Goal: Task Accomplishment & Management: Complete application form

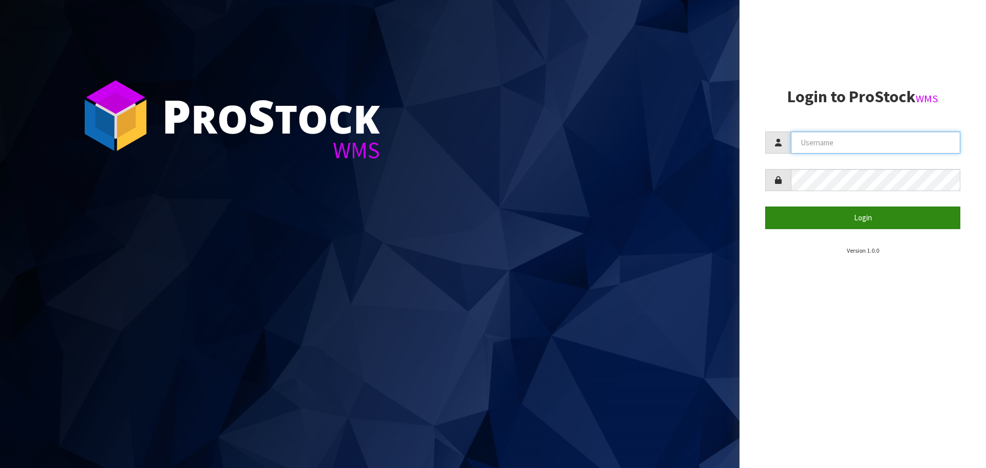
type input "THECLUTCHHUB"
click at [830, 222] on button "Login" at bounding box center [862, 217] width 195 height 22
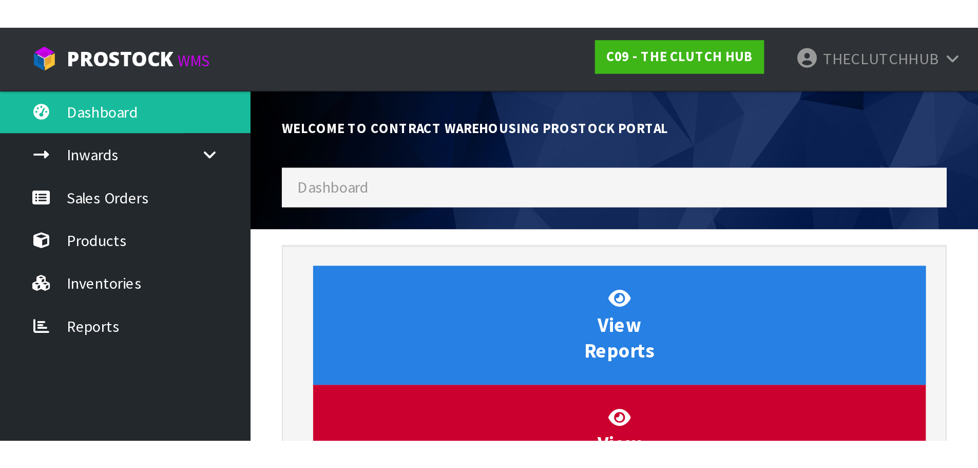
scroll to position [569, 420]
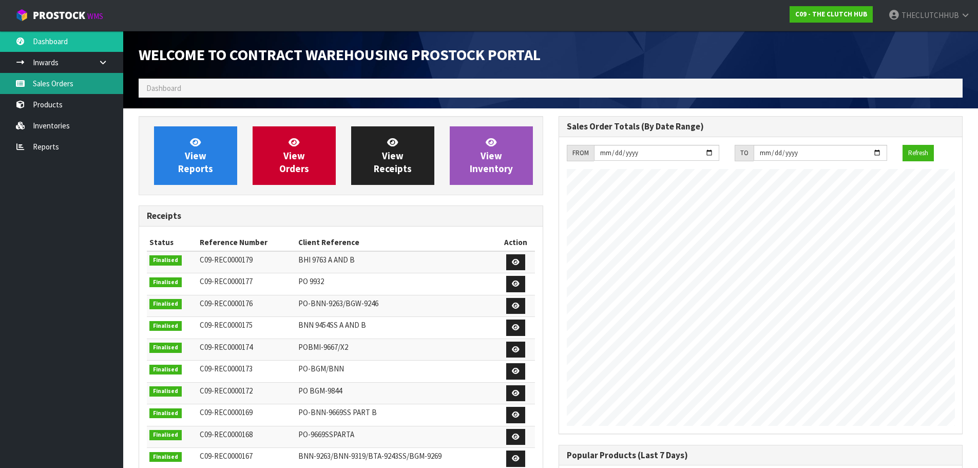
click at [88, 86] on link "Sales Orders" at bounding box center [61, 83] width 123 height 21
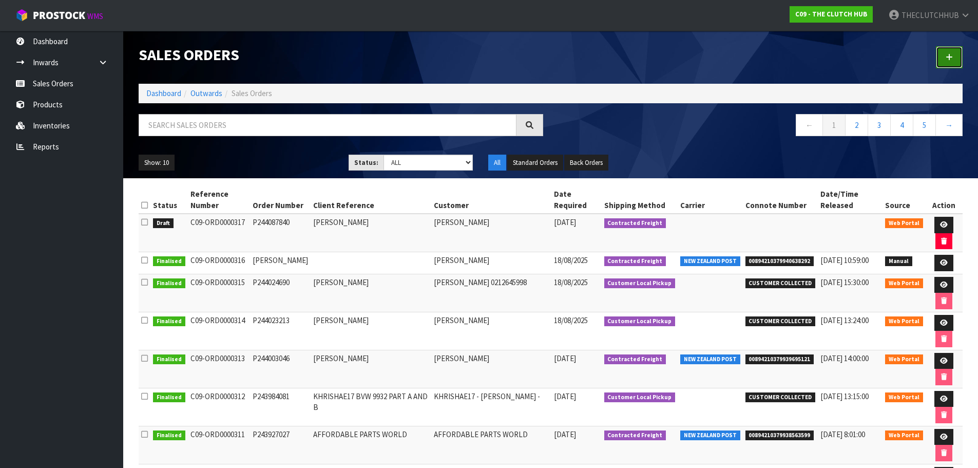
click at [942, 58] on link at bounding box center [949, 57] width 27 height 22
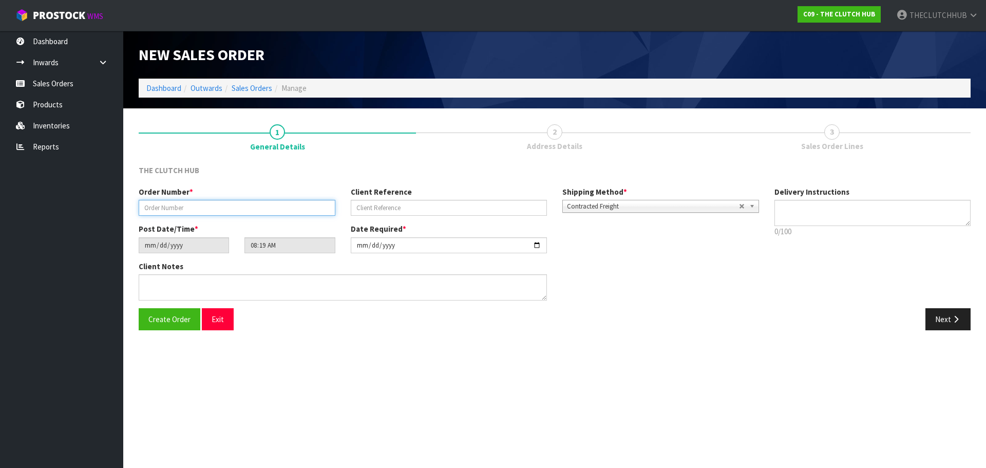
paste input "P244110442"
type input "P244110442"
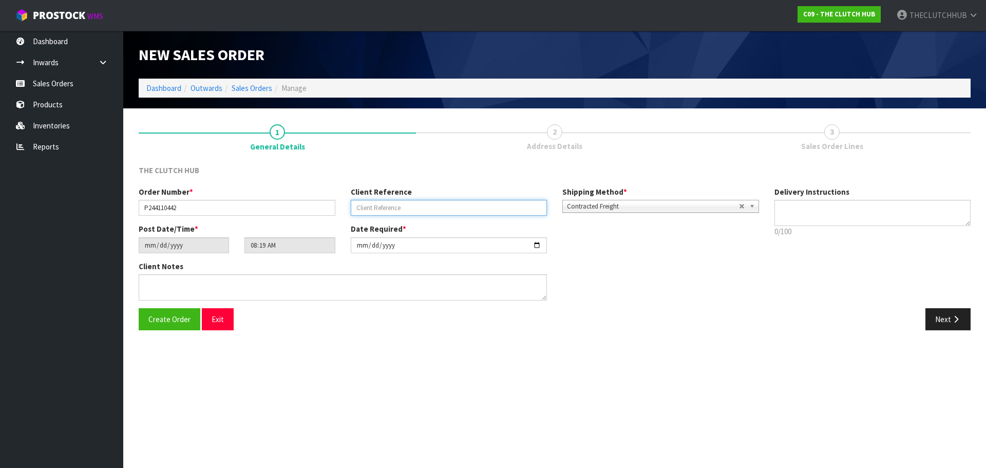
paste input "[PERSON_NAME]"
type input "[PERSON_NAME]"
click at [158, 314] on span "Create Order" at bounding box center [169, 319] width 42 height 10
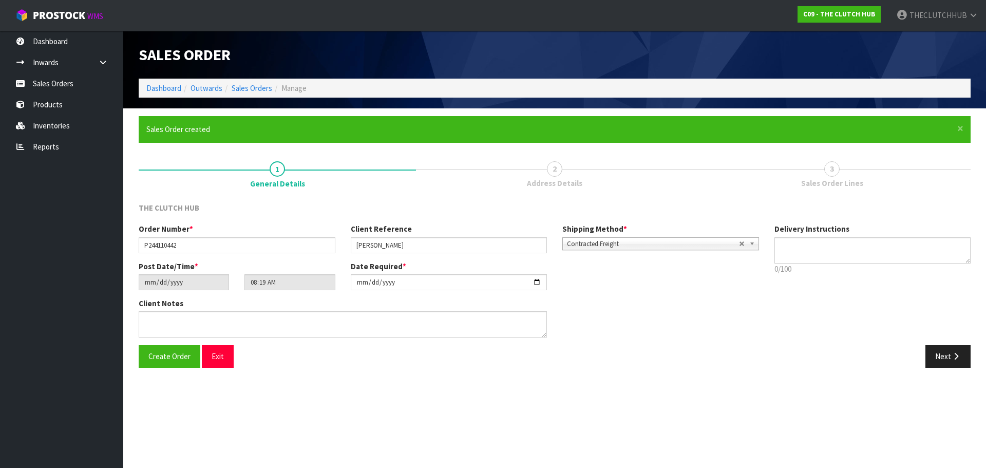
type input "10:19:00.000"
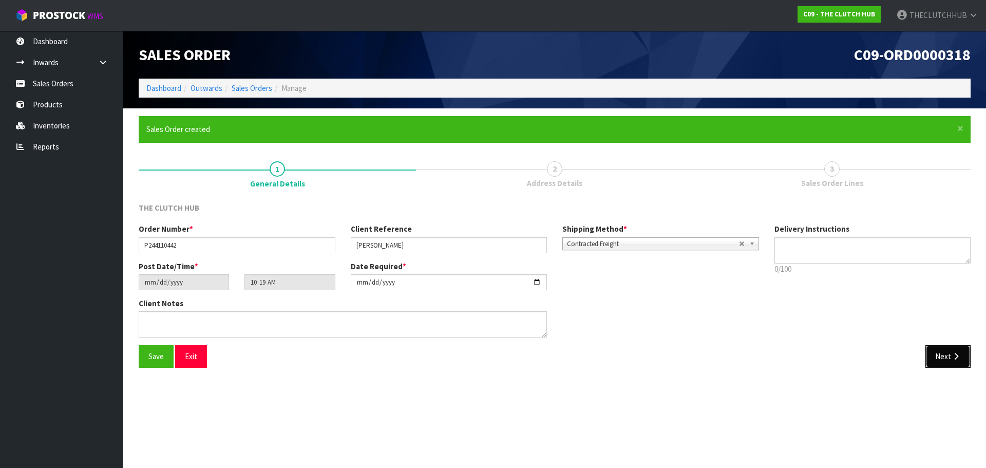
click at [944, 352] on button "Next" at bounding box center [947, 356] width 45 height 22
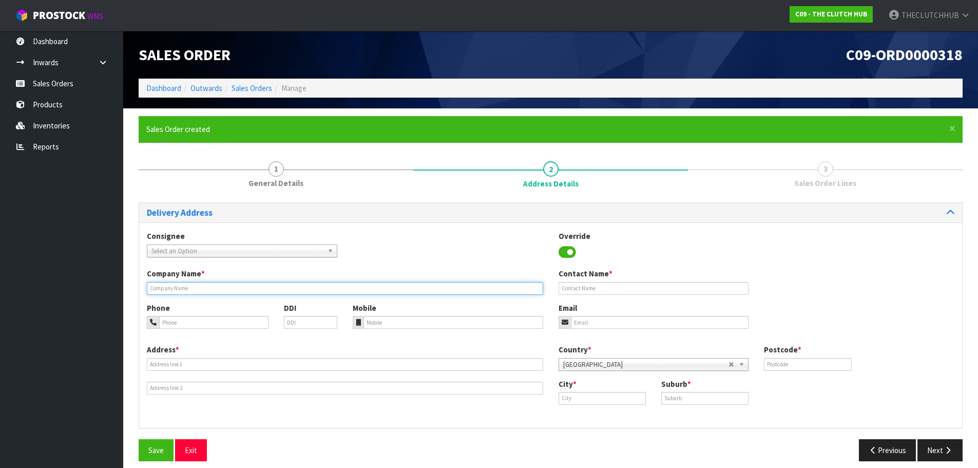
paste input "[PERSON_NAME]"
type input "[PERSON_NAME]"
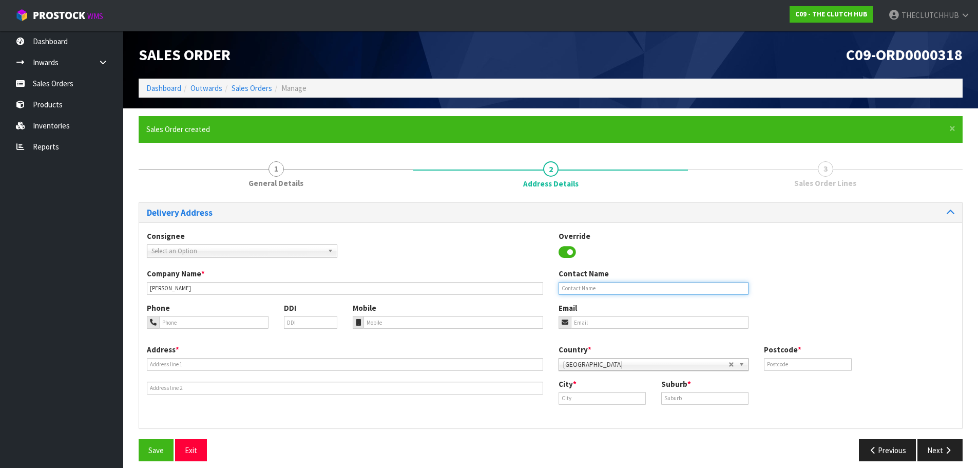
click at [591, 287] on input "text" at bounding box center [654, 288] width 191 height 13
paste input "[PERSON_NAME]"
type input "[PERSON_NAME]"
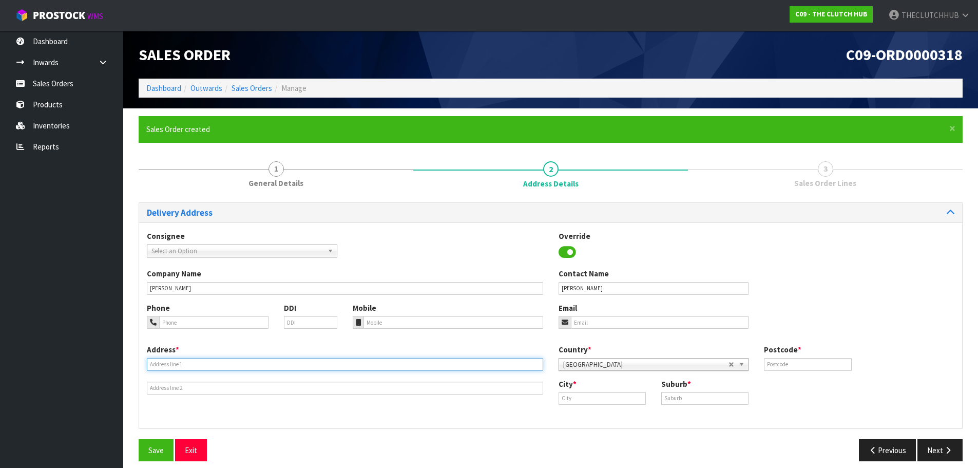
paste input "[STREET_ADDRESS]"
type input "[STREET_ADDRESS]"
paste input "022 1327762"
type input "022 1327762"
paste input "[EMAIL_ADDRESS][DOMAIN_NAME]"
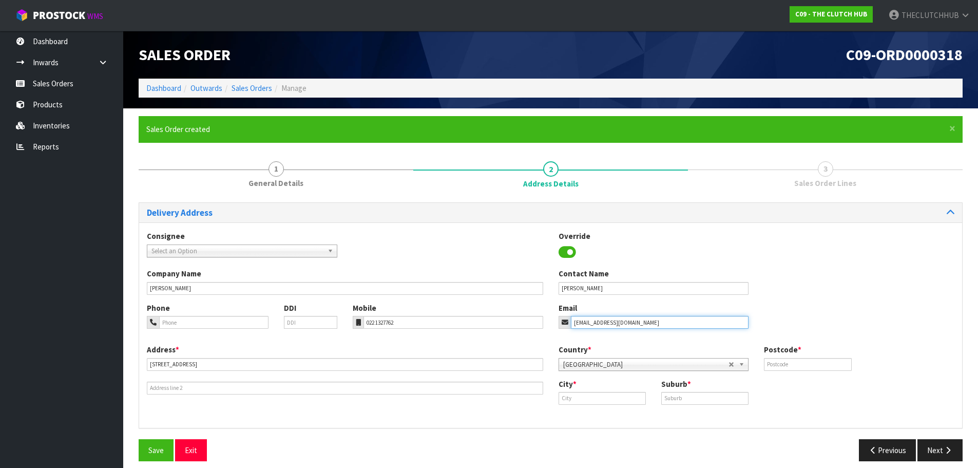
type input "[EMAIL_ADDRESS][DOMAIN_NAME]"
paste input "[PERSON_NAME]"
type input "[PERSON_NAME]"
click at [612, 416] on link "[PERSON_NAME]" at bounding box center [599, 416] width 81 height 14
click at [677, 397] on input "text" at bounding box center [704, 398] width 87 height 13
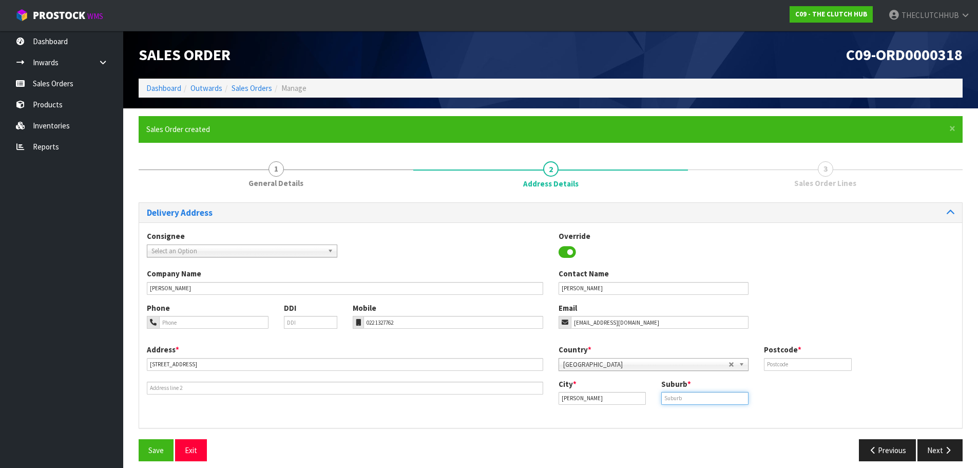
paste input "[PERSON_NAME]"
type input "[PERSON_NAME]"
click at [797, 363] on input "text" at bounding box center [807, 364] width 87 height 13
type input "0612"
click at [148, 452] on button "Save" at bounding box center [156, 450] width 35 height 22
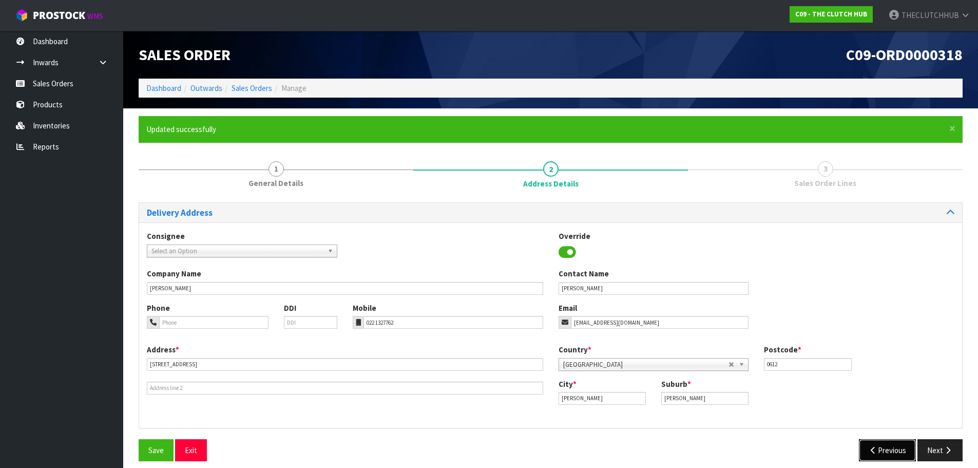
click at [872, 451] on icon "button" at bounding box center [874, 450] width 10 height 8
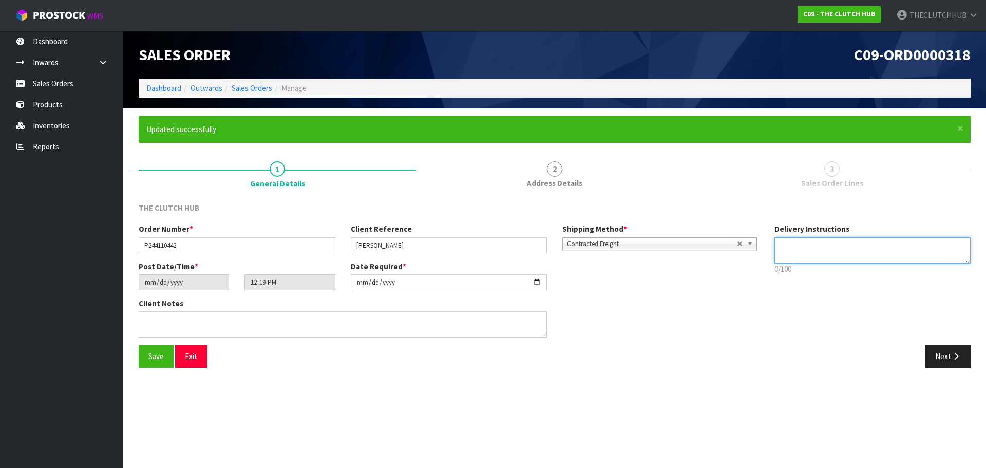
paste textarea "PLEASE DELIVER TO FRONT DR OR [PERSON_NAME] OUT"
type textarea "PLEASE DELIVER TO FRONT DR OR [PERSON_NAME] OUT"
click at [159, 360] on span "Save" at bounding box center [155, 356] width 15 height 10
type input "14:19:00.000"
click at [940, 358] on button "Next" at bounding box center [947, 356] width 45 height 22
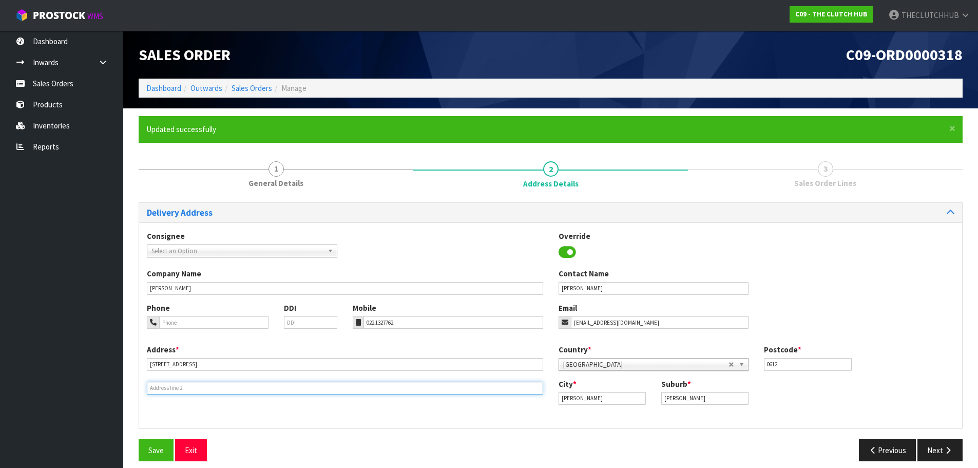
paste input "PLEASE DELIVER TO FRONT DR OR [PERSON_NAME] OUT"
type input "PLEASE DELIVER TO FRONT DR OR [PERSON_NAME] OUT"
click at [942, 453] on button "Next" at bounding box center [940, 450] width 45 height 22
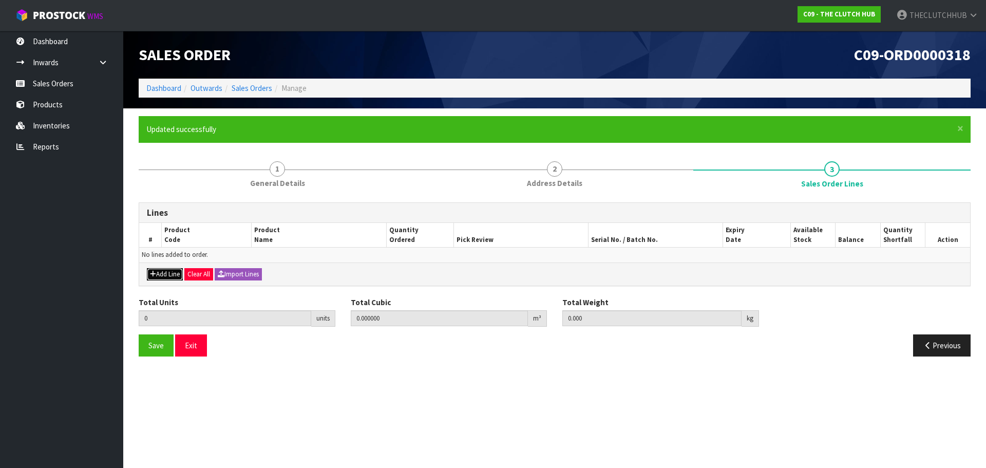
click at [162, 274] on button "Add Line" at bounding box center [165, 274] width 36 height 12
type input "0"
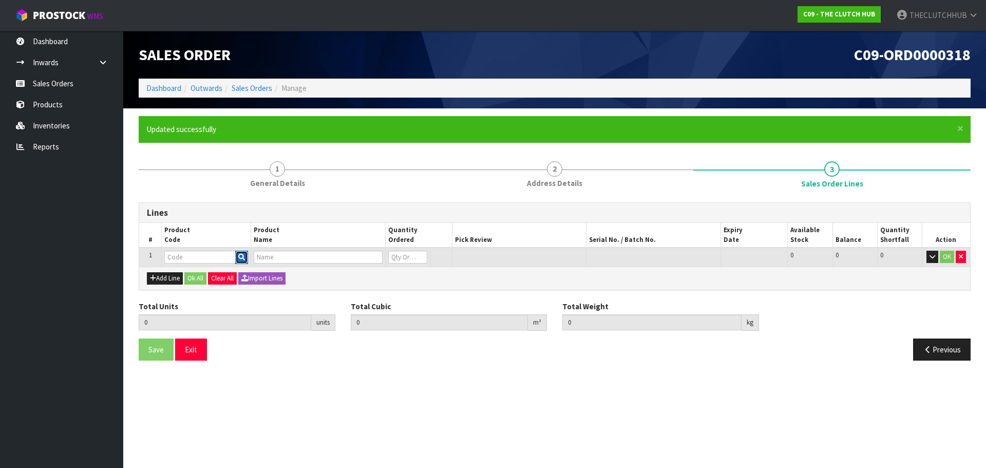
click at [243, 260] on icon "button" at bounding box center [241, 257] width 7 height 7
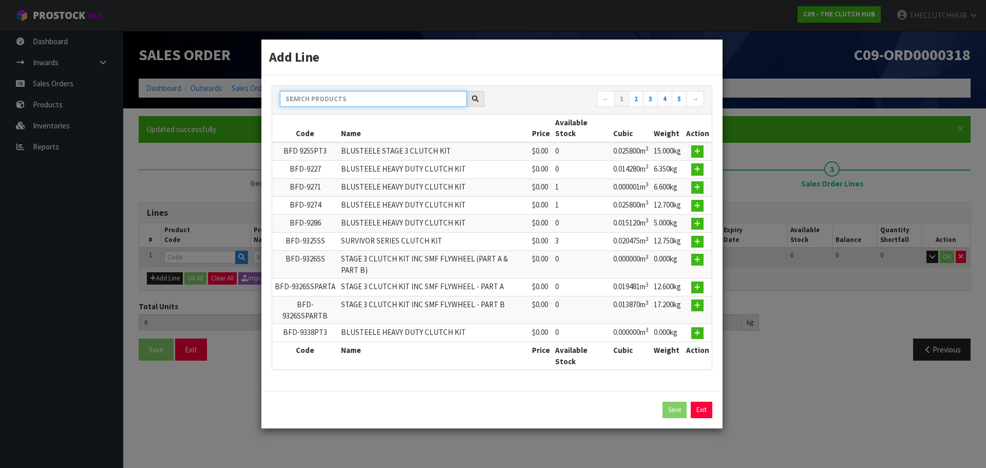
click at [360, 101] on input "text" at bounding box center [373, 99] width 187 height 16
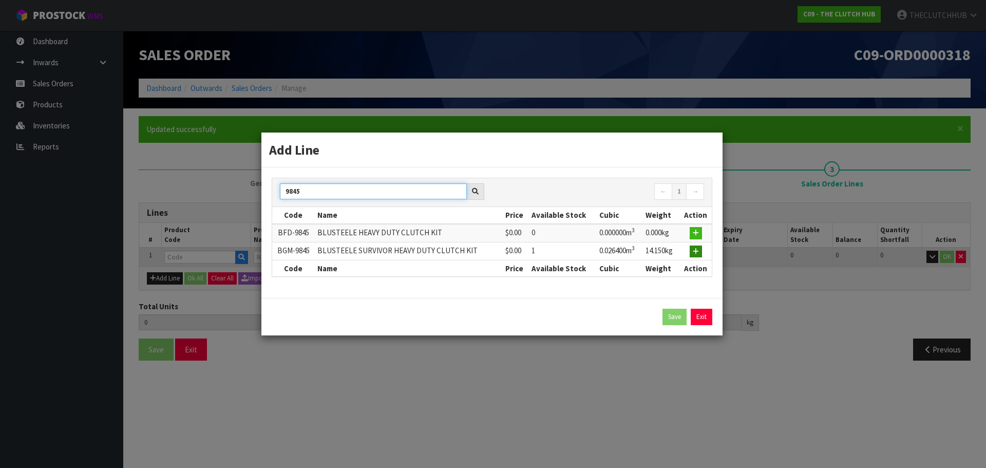
type input "9845"
click at [696, 252] on icon "button" at bounding box center [696, 251] width 6 height 7
type input "0.000000"
type input "0.000"
type input "BGM-9845"
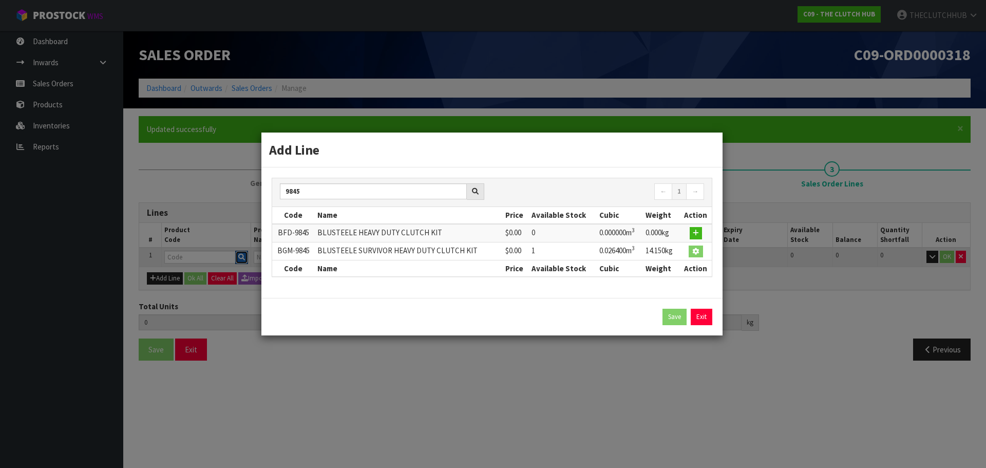
type input "BLUSTEELE SURVIVOR HEAVY DUTY CLUTCH KIT"
type input "0"
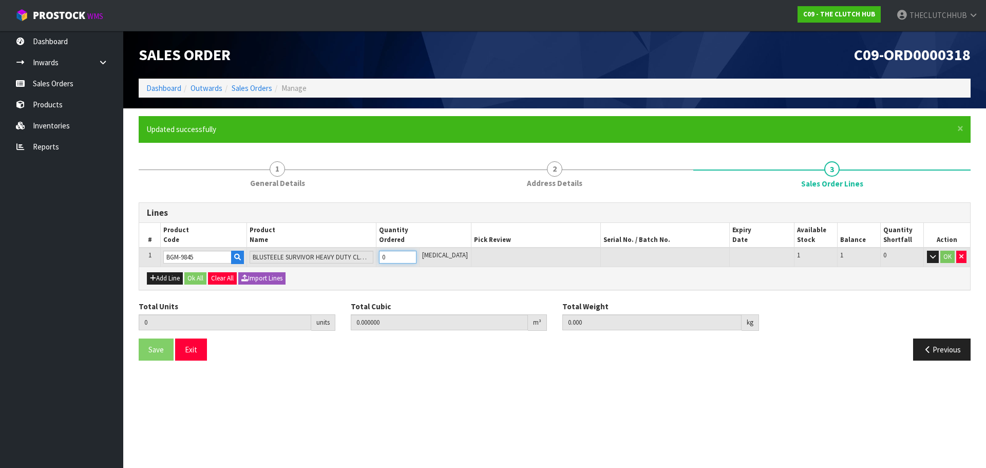
click at [376, 257] on tr "1 BGM-9845 BLUSTEELE SURVIVOR HEAVY DUTY CLUTCH KIT 0 [MEDICAL_DATA] 1 1 0 OK" at bounding box center [554, 257] width 831 height 19
type input "1"
type input "0.0264"
type input "14.15"
type input "1"
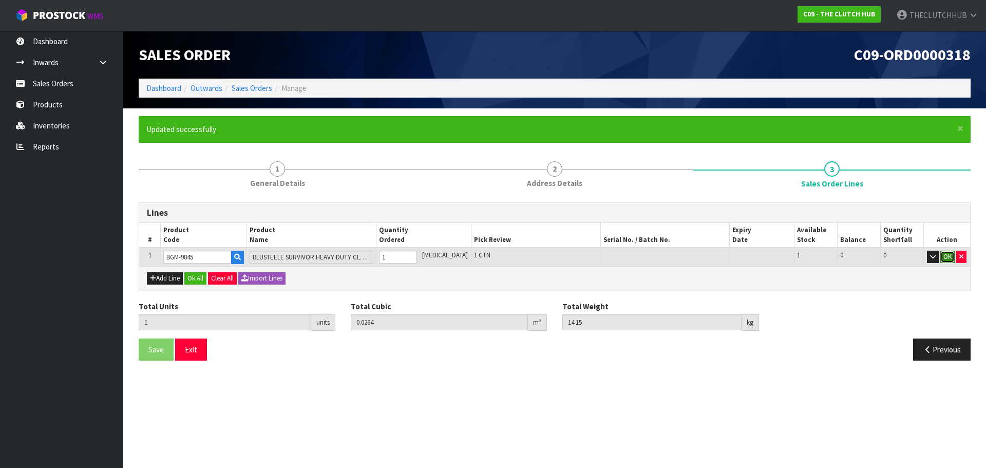
click at [946, 257] on button "OK" at bounding box center [947, 257] width 14 height 12
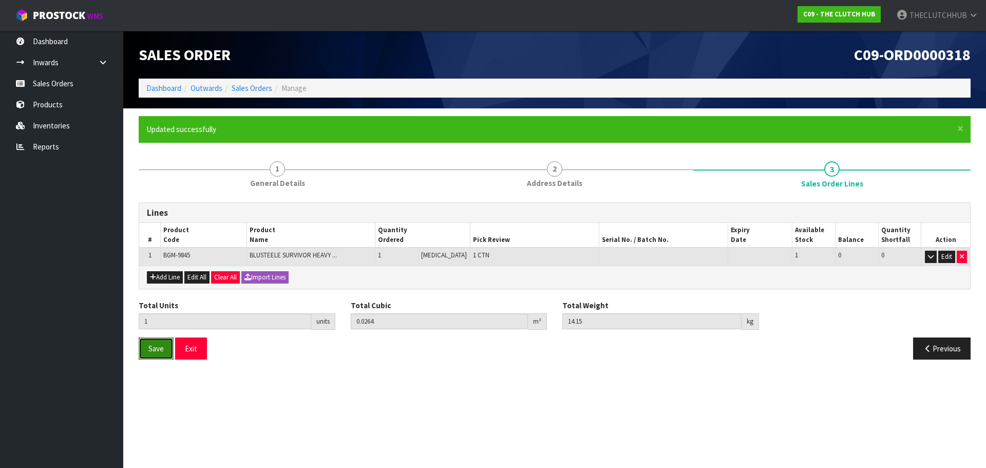
click at [147, 356] on button "Save" at bounding box center [156, 348] width 35 height 22
click at [188, 356] on button "Exit" at bounding box center [191, 348] width 32 height 22
